Goal: Task Accomplishment & Management: Complete application form

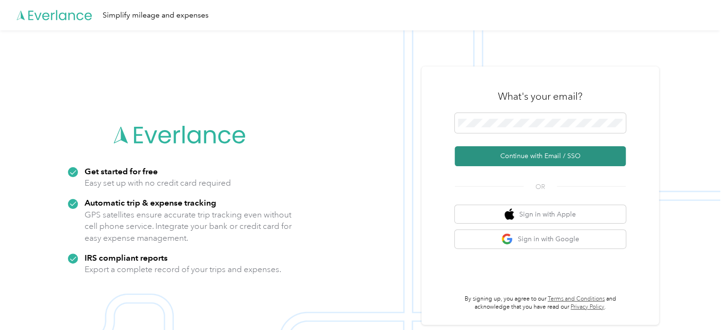
click at [492, 149] on button "Continue with Email / SSO" at bounding box center [540, 156] width 171 height 20
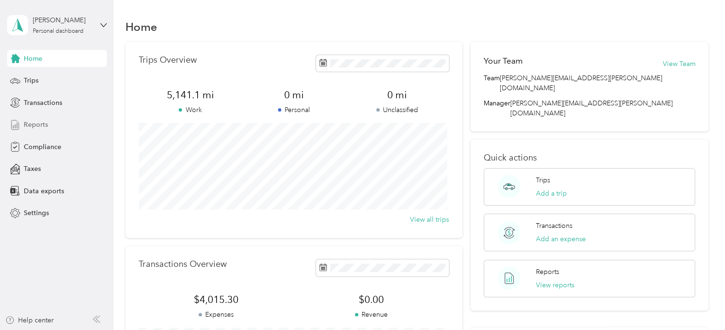
click at [41, 125] on span "Reports" at bounding box center [36, 125] width 24 height 10
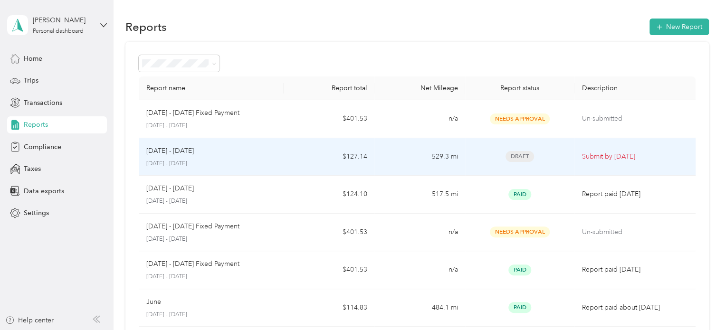
click at [182, 153] on p "[DATE] - [DATE]" at bounding box center [170, 151] width 48 height 10
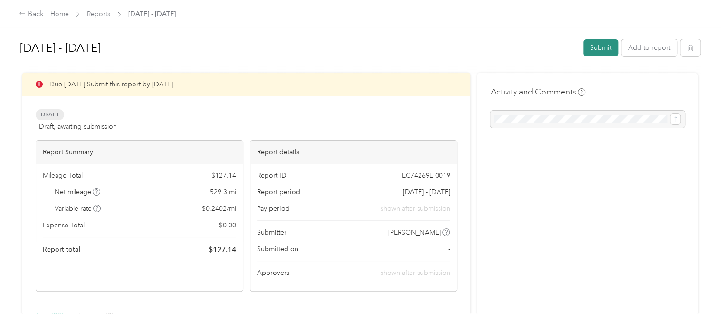
click at [594, 53] on button "Submit" at bounding box center [601, 47] width 35 height 17
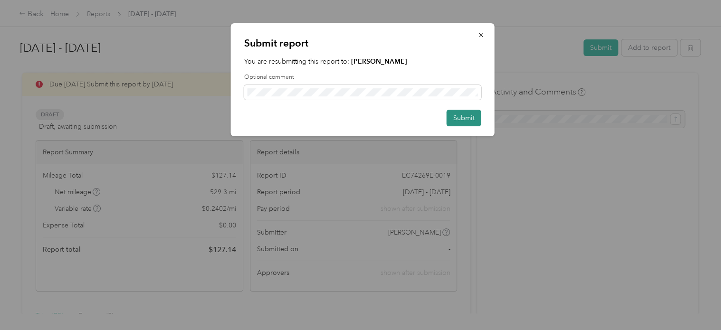
click at [458, 121] on button "Submit" at bounding box center [464, 118] width 35 height 17
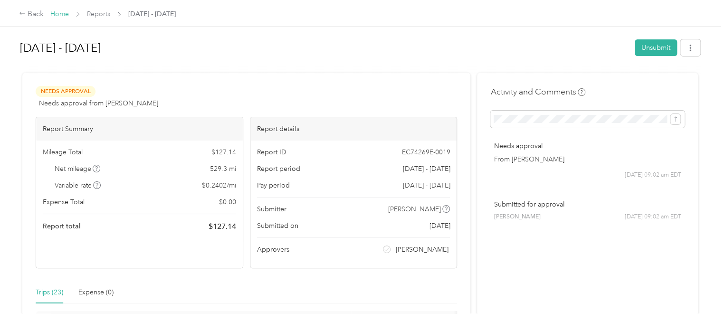
click at [61, 13] on link "Home" at bounding box center [59, 14] width 19 height 8
